Goal: Find specific page/section: Find specific page/section

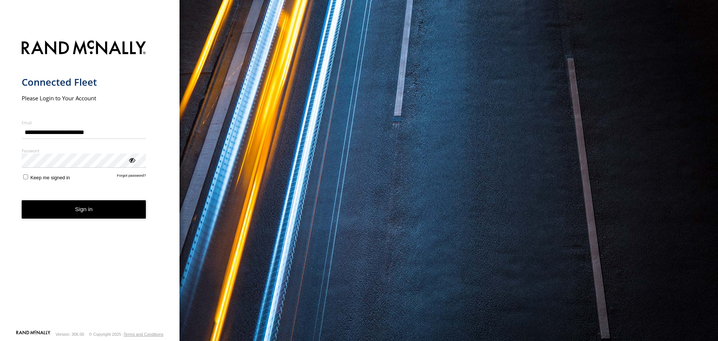
click at [67, 203] on button "Sign in" at bounding box center [84, 209] width 125 height 18
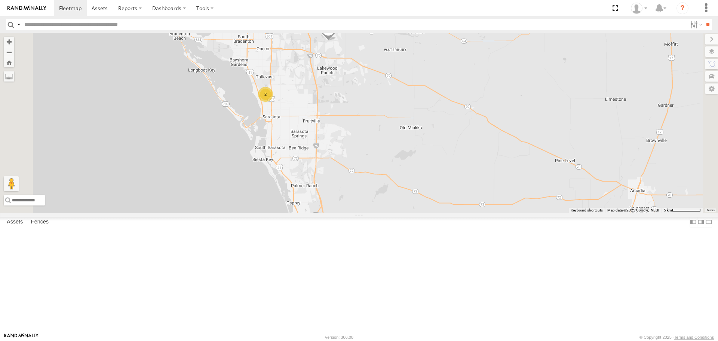
drag, startPoint x: 406, startPoint y: 121, endPoint x: 410, endPoint y: 197, distance: 75.7
click at [410, 197] on div "Tom 2 soul Robert" at bounding box center [359, 122] width 718 height 179
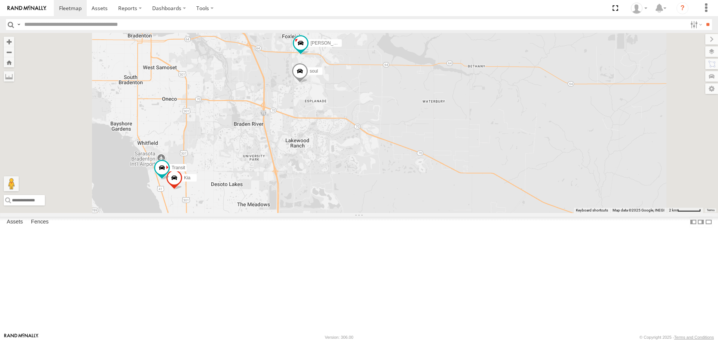
drag, startPoint x: 431, startPoint y: 153, endPoint x: 431, endPoint y: 172, distance: 18.7
click at [431, 172] on div "Tom soul Robert Kia Transit" at bounding box center [359, 122] width 718 height 179
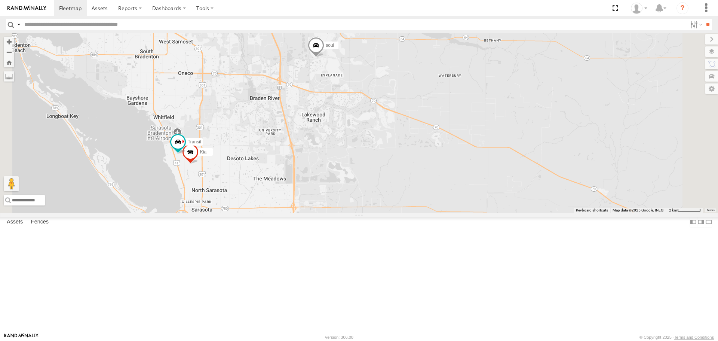
drag, startPoint x: 305, startPoint y: 263, endPoint x: 324, endPoint y: 234, distance: 33.8
click at [324, 212] on div "Tom soul Robert Kia Transit" at bounding box center [359, 122] width 718 height 179
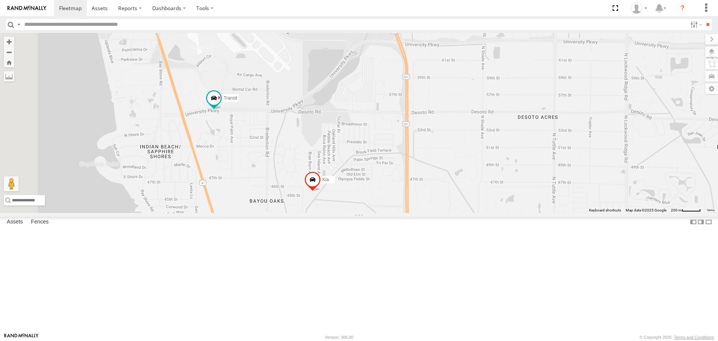
drag, startPoint x: 250, startPoint y: 186, endPoint x: 352, endPoint y: 178, distance: 102.8
click at [352, 178] on div "Tom soul Robert Kia Transit" at bounding box center [359, 122] width 718 height 179
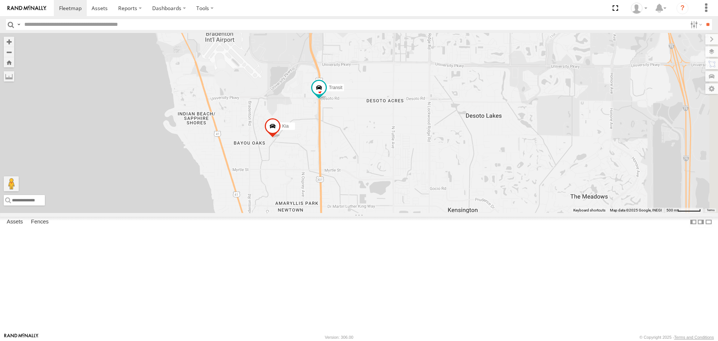
drag, startPoint x: 412, startPoint y: 213, endPoint x: 354, endPoint y: 162, distance: 77.7
click at [354, 162] on div "Tom soul Robert Kia Transit" at bounding box center [359, 122] width 718 height 179
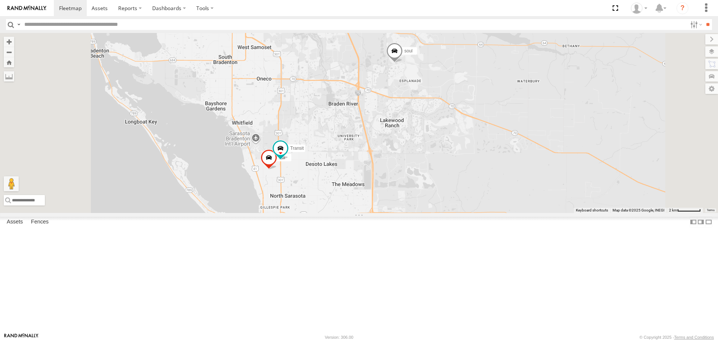
drag, startPoint x: 412, startPoint y: 135, endPoint x: 415, endPoint y: 214, distance: 79.3
click at [415, 212] on div "Tom soul Robert Kia Transit" at bounding box center [359, 122] width 718 height 179
